Goal: Task Accomplishment & Management: Manage account settings

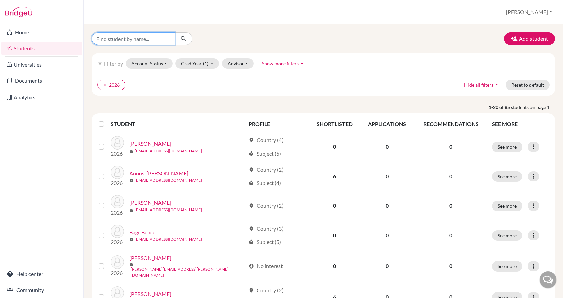
click at [145, 36] on input "Find student by name..." at bounding box center [133, 38] width 83 height 13
type input "csillag"
click button "submit" at bounding box center [184, 38] width 18 height 13
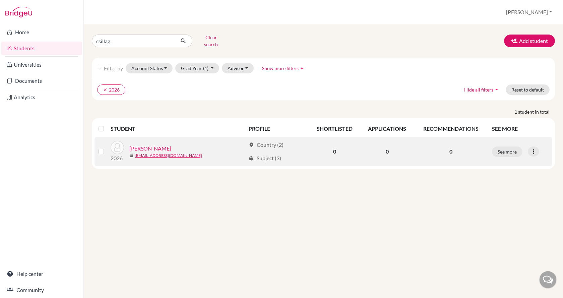
click at [149, 144] on link "[PERSON_NAME]" at bounding box center [150, 148] width 42 height 8
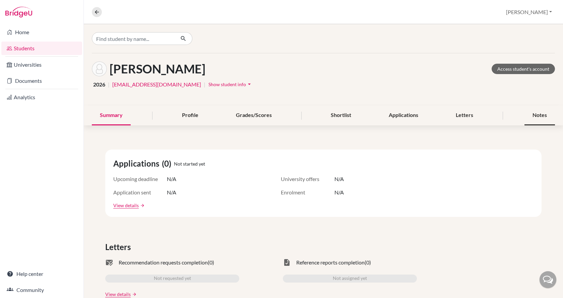
click at [539, 115] on div "Notes" at bounding box center [540, 116] width 31 height 20
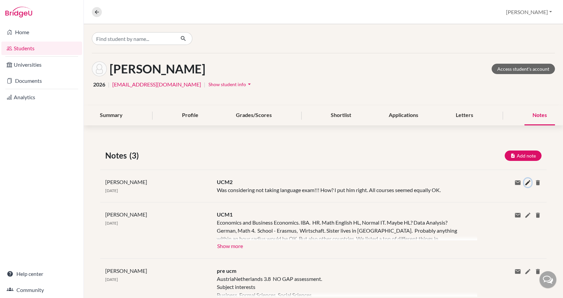
click at [525, 182] on icon at bounding box center [528, 182] width 7 height 7
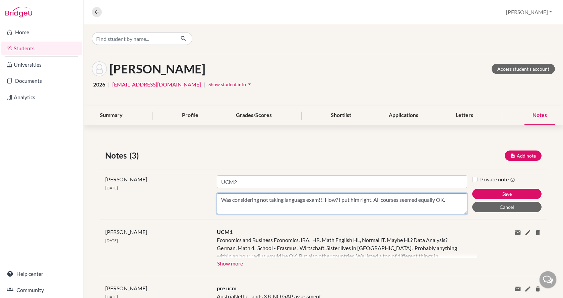
click at [454, 199] on textarea "Was considering not taking language exam!!! How? I put him right. All courses s…" at bounding box center [342, 203] width 250 height 21
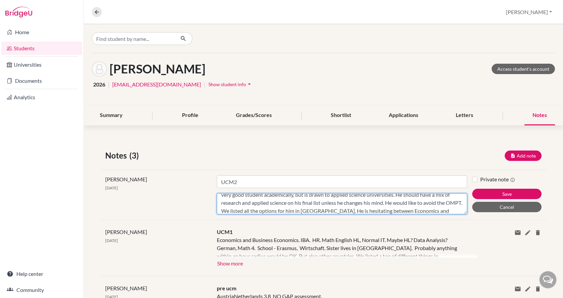
scroll to position [21, 0]
click at [424, 210] on textarea "Was considering not taking language exam!!! How? I put him right. All courses s…" at bounding box center [342, 203] width 250 height 21
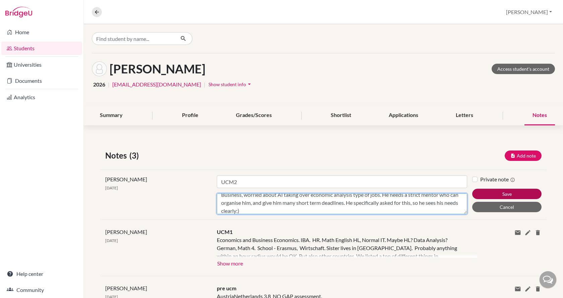
type textarea "Was considering not taking language exam!!! How? I put him right. All courses s…"
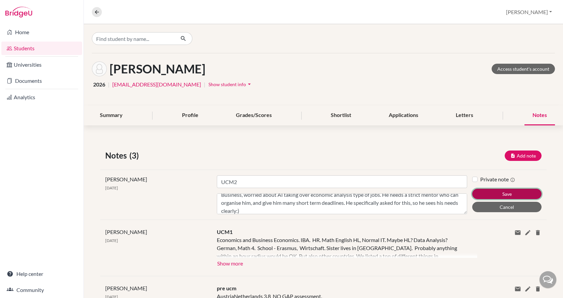
click at [497, 190] on button "Save" at bounding box center [506, 194] width 69 height 10
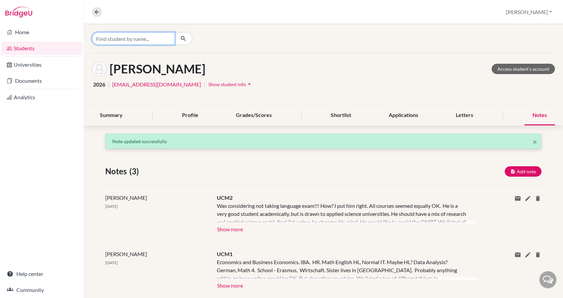
click at [135, 38] on input "Find student by name..." at bounding box center [133, 38] width 83 height 13
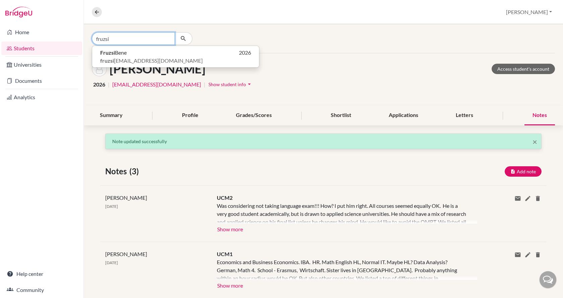
type input "fruzsi"
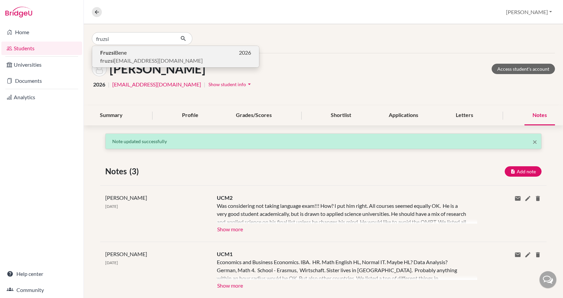
click at [127, 53] on span "Fruzsi Bene" at bounding box center [113, 53] width 26 height 8
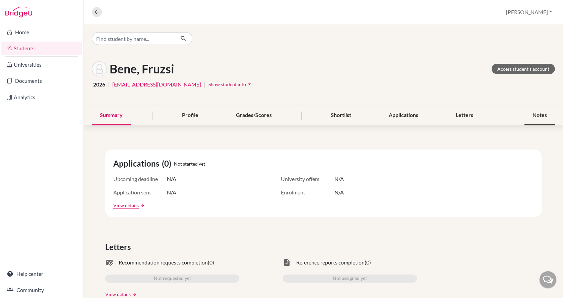
click at [526, 113] on div "Notes" at bounding box center [540, 116] width 31 height 20
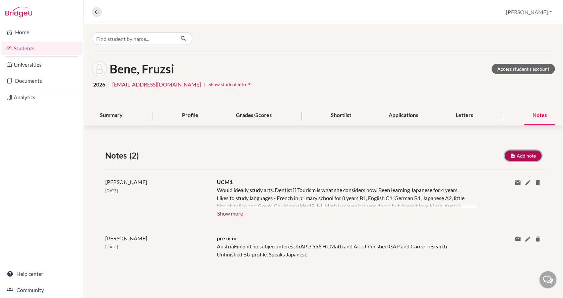
click at [523, 155] on button "Add note" at bounding box center [523, 156] width 37 height 10
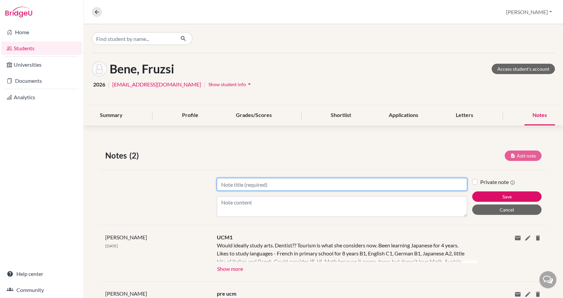
click at [393, 181] on input "Title" at bounding box center [342, 184] width 250 height 13
type input "UCM2"
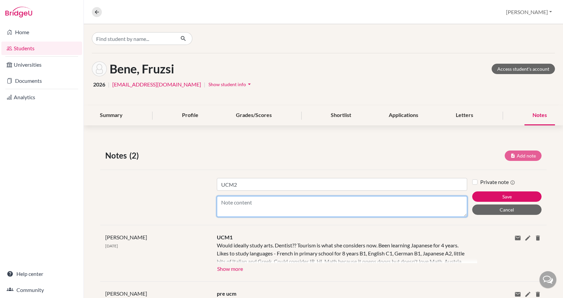
type textarea "N"
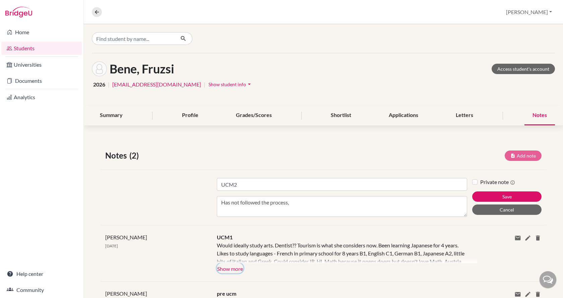
click at [237, 270] on button "Show more" at bounding box center [230, 268] width 26 height 10
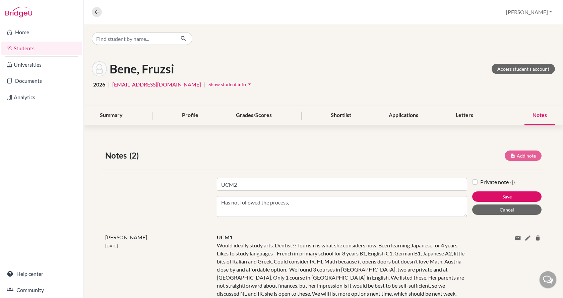
scroll to position [34, 0]
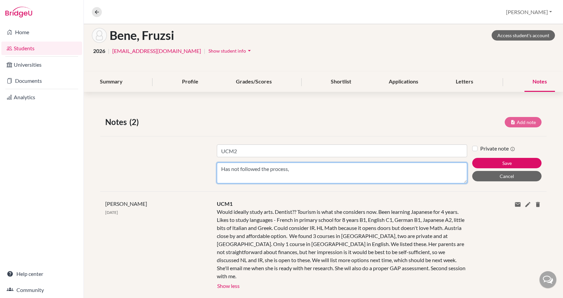
click at [296, 171] on textarea "Has not followed the process," at bounding box center [342, 173] width 250 height 21
click at [417, 172] on textarea "Has not followed the process at all but at least figured out that she wants" at bounding box center [342, 173] width 250 height 21
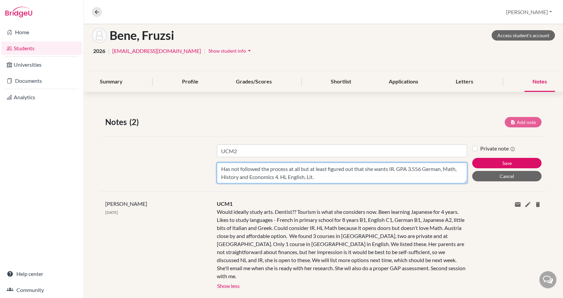
click at [394, 169] on textarea "Has not followed the process at all but at least figured out that she wants IR.…" at bounding box center [342, 173] width 250 height 21
click at [433, 166] on textarea "Has not followed the process at all but at least figured out that she wants IR …" at bounding box center [342, 173] width 250 height 21
click at [445, 177] on textarea "Has not followed the process at all but at least figured out that she wants IR …" at bounding box center [342, 173] width 250 height 21
type textarea "Has not followed the process at all but at least figured out that she wants IR …"
